Goal: Transaction & Acquisition: Purchase product/service

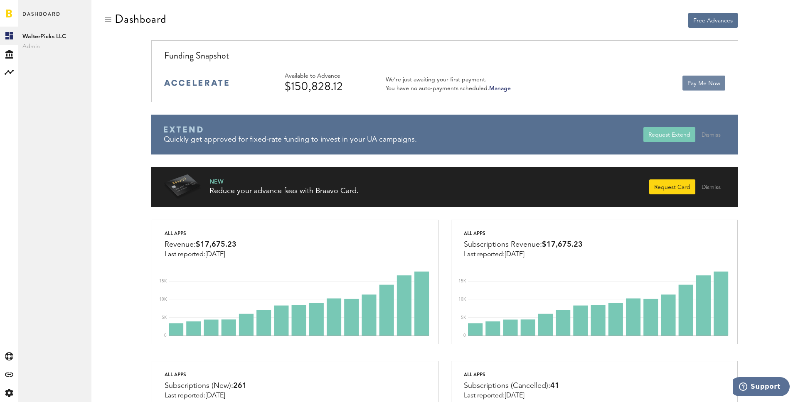
click at [693, 81] on button "Pay Me Now" at bounding box center [703, 83] width 43 height 15
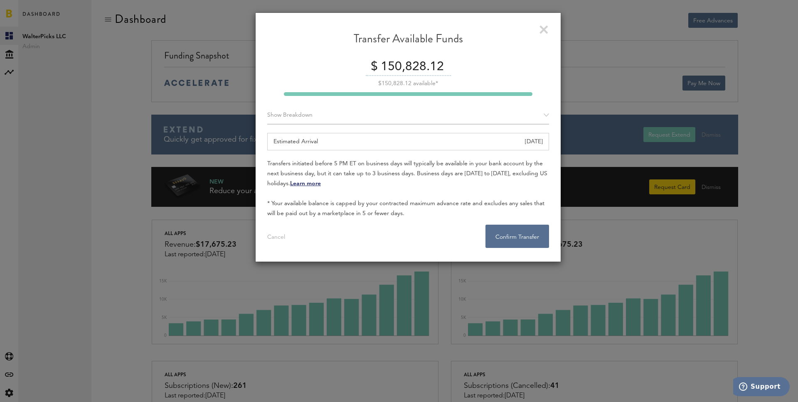
drag, startPoint x: 405, startPoint y: 63, endPoint x: 445, endPoint y: 63, distance: 39.9
click at [445, 63] on input "150,828.12" at bounding box center [414, 67] width 72 height 17
type input "150,000"
click at [466, 111] on div "Show Breakdown" at bounding box center [408, 115] width 282 height 18
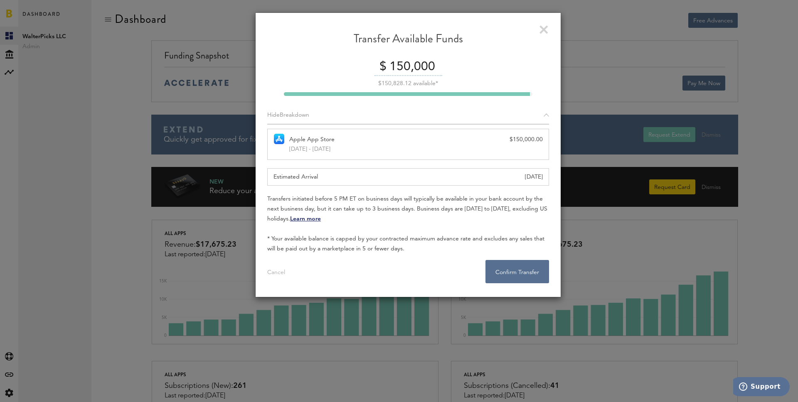
click at [466, 111] on div "Hide Breakdown" at bounding box center [408, 115] width 282 height 18
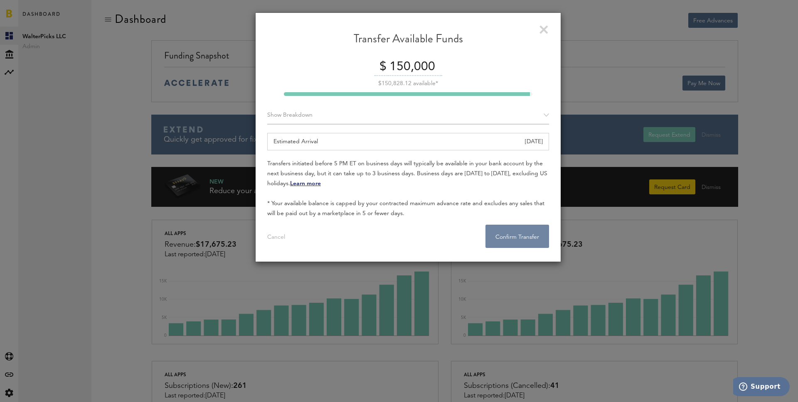
click at [510, 241] on button "Confirm Transfer . . ." at bounding box center [517, 236] width 64 height 23
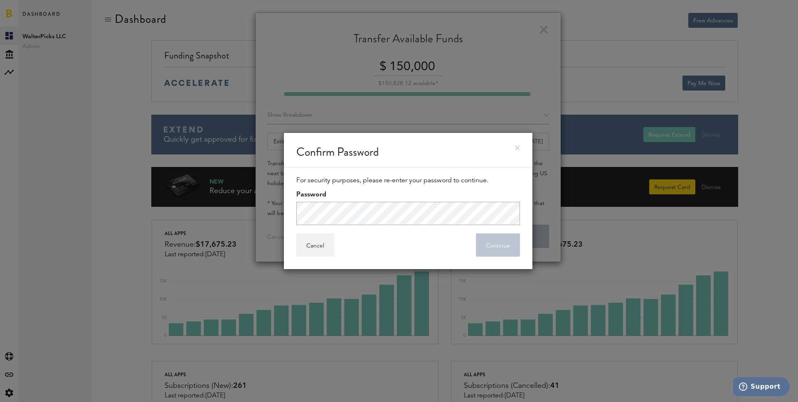
click at [403, 200] on div "Password" at bounding box center [408, 205] width 224 height 39
click at [509, 242] on button "Continue" at bounding box center [498, 244] width 44 height 23
